Goal: Navigation & Orientation: Find specific page/section

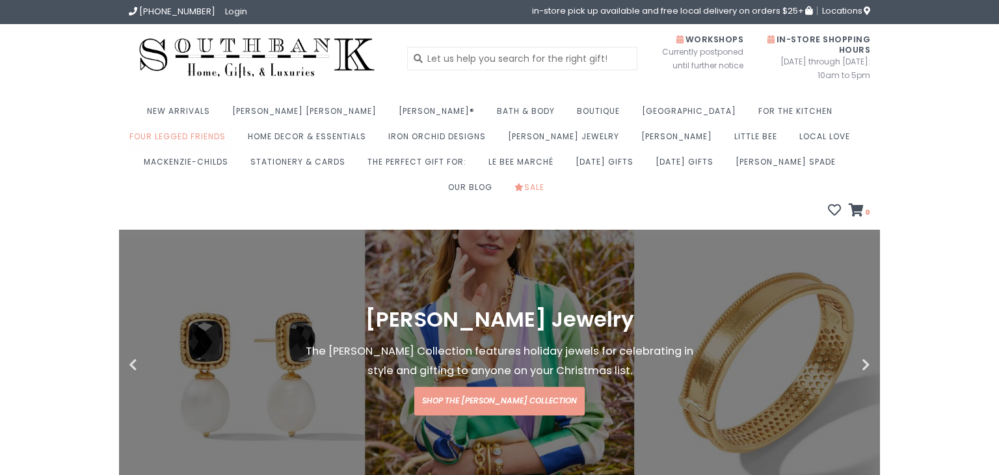
click at [232, 127] on link "Four Legged Friends" at bounding box center [180, 139] width 103 height 25
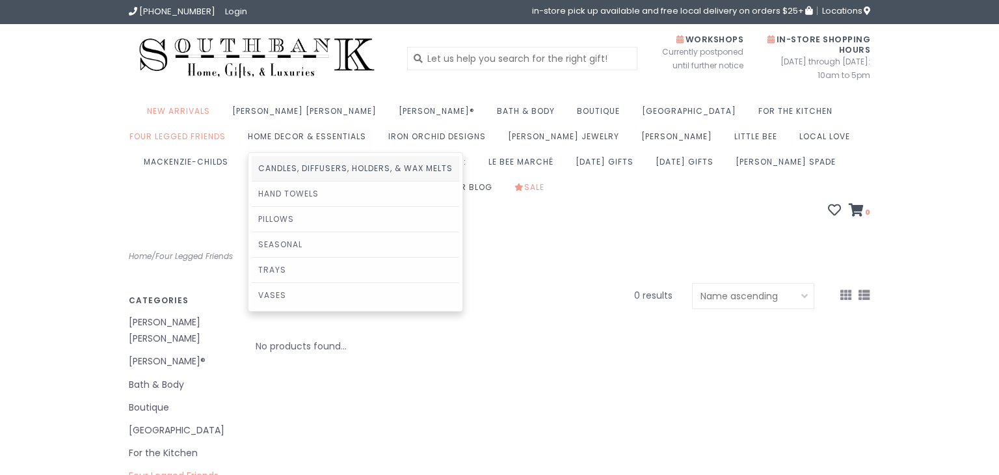
click at [252, 167] on link "Candles, Diffusers, Holders, & Wax Melts" at bounding box center [355, 168] width 207 height 25
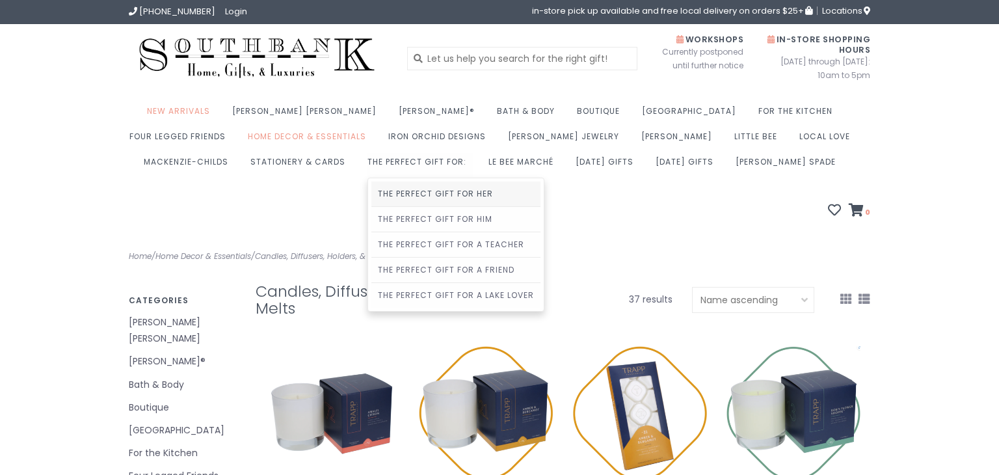
click at [371, 196] on link "The Perfect Gift For Her" at bounding box center [455, 193] width 169 height 25
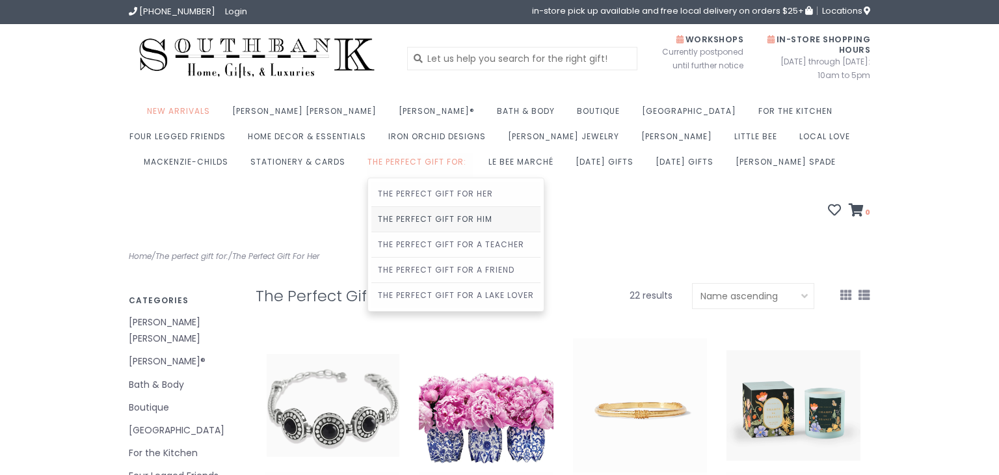
click at [371, 216] on link "The Perfect Gift For Him" at bounding box center [455, 219] width 169 height 25
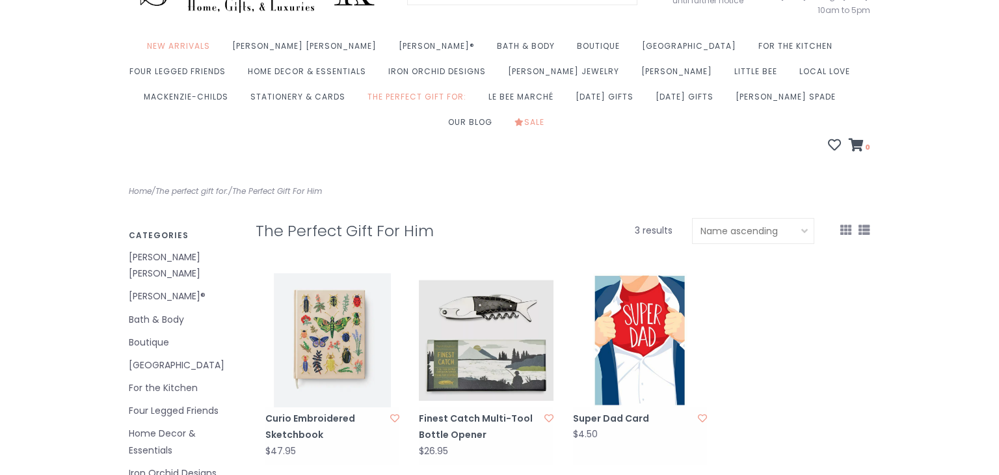
scroll to position [25, 0]
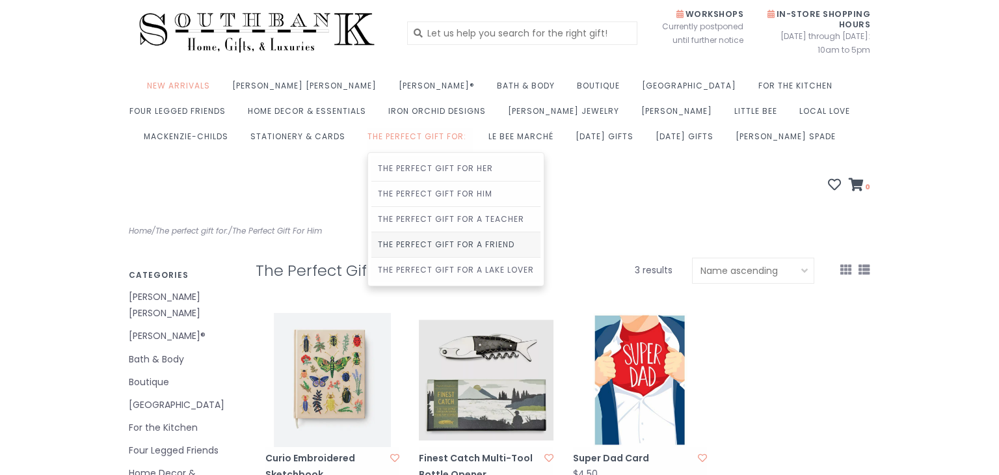
click at [371, 244] on link "The Perfect Gift For A Friend" at bounding box center [455, 244] width 169 height 25
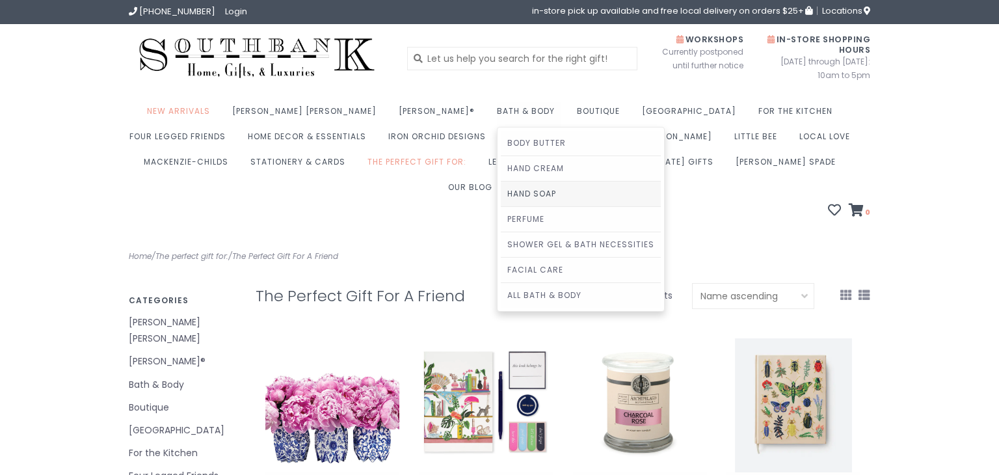
click at [501, 192] on link "Hand Soap" at bounding box center [581, 193] width 160 height 25
